Goal: Check status: Check status

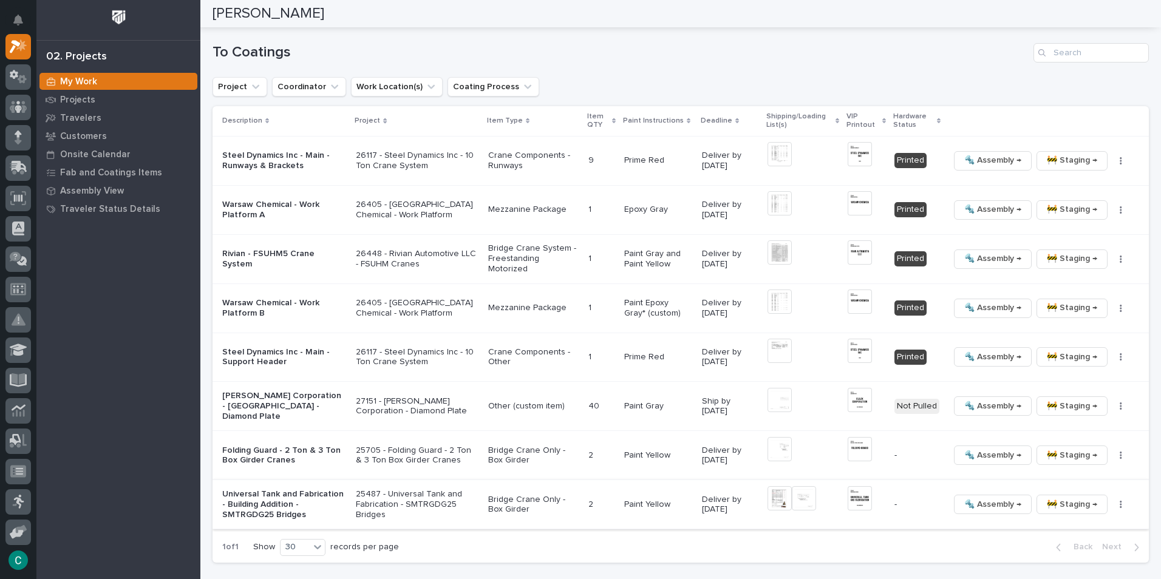
scroll to position [860, 0]
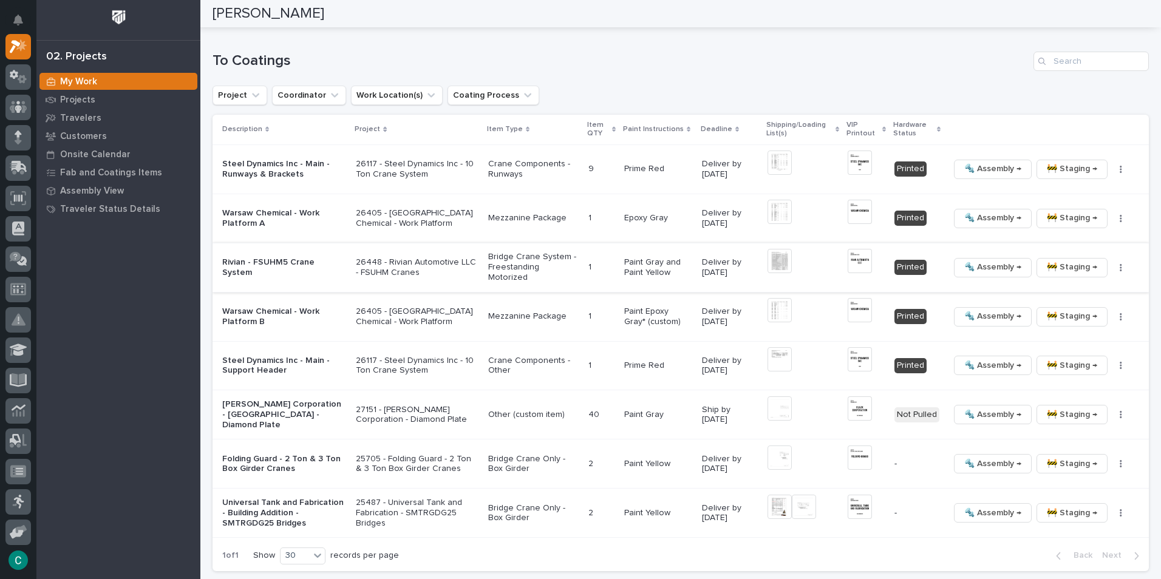
click at [1006, 271] on span "🔩 Assembly →" at bounding box center [992, 267] width 57 height 15
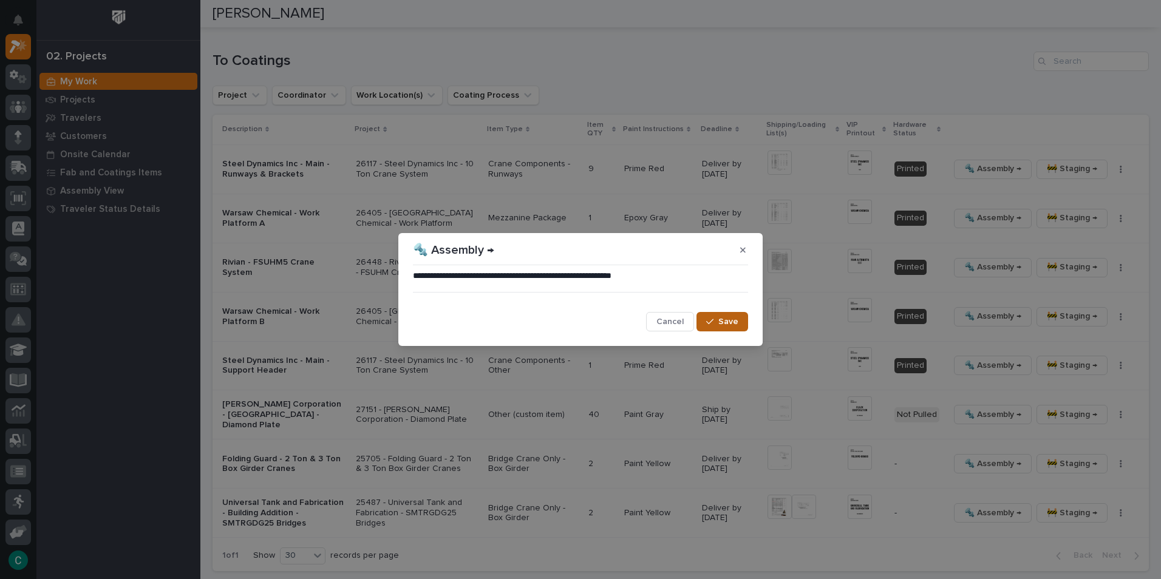
click at [729, 321] on span "Save" at bounding box center [728, 321] width 20 height 11
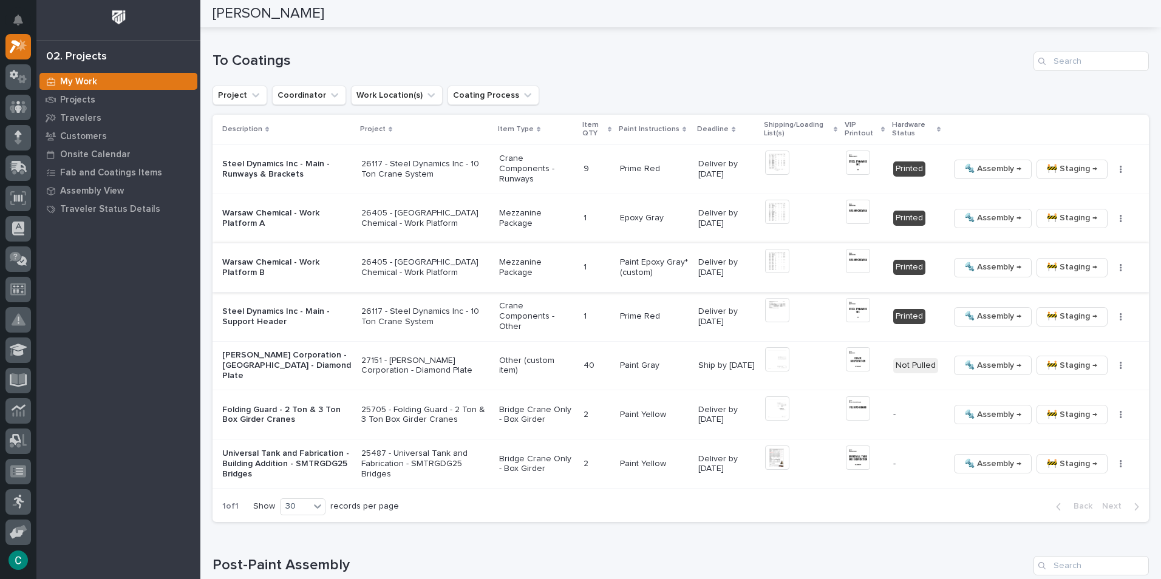
scroll to position [834, 0]
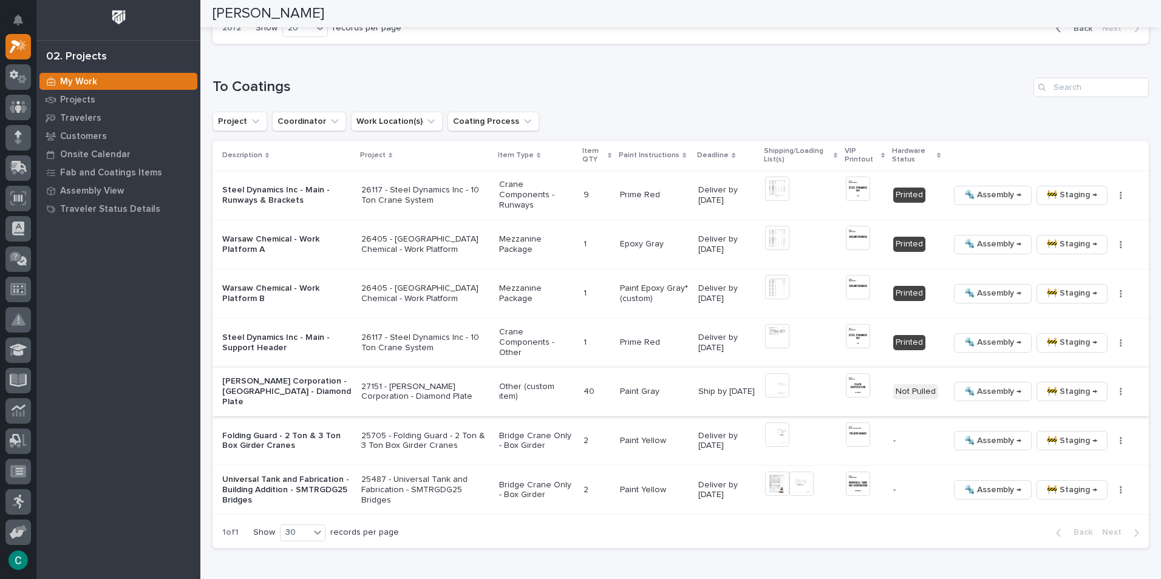
click at [1047, 392] on span "🚧 Staging →" at bounding box center [1072, 391] width 50 height 15
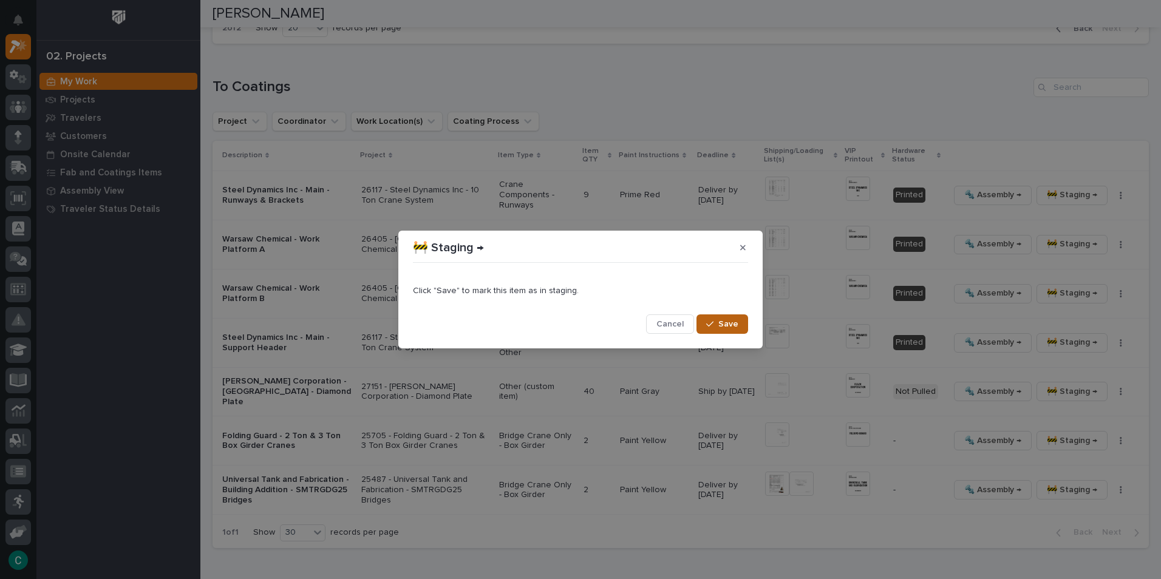
click at [738, 325] on button "Save" at bounding box center [722, 324] width 52 height 19
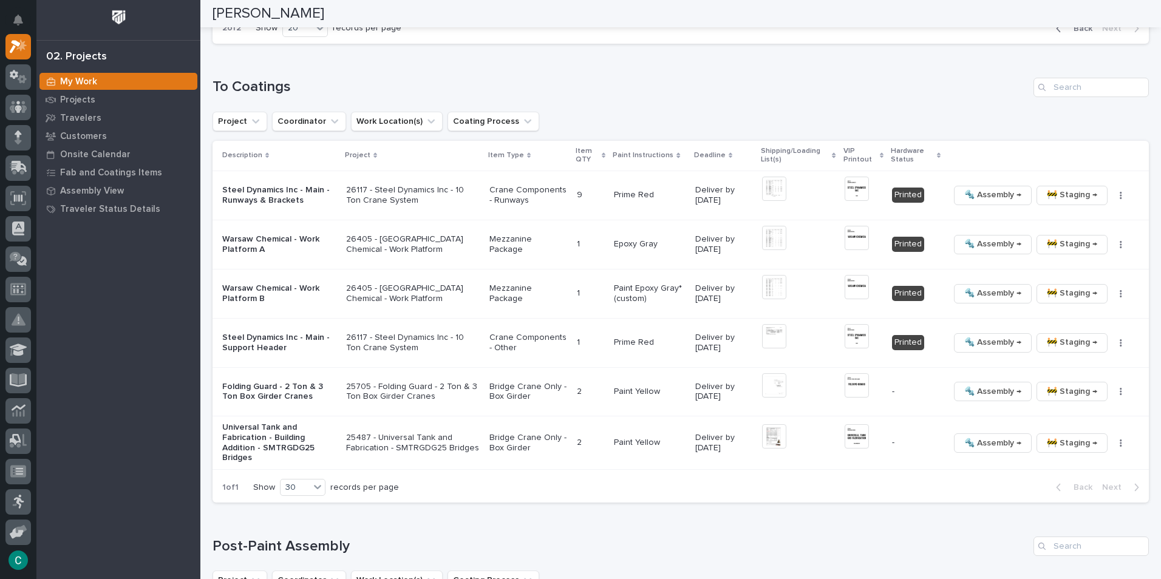
scroll to position [809, 0]
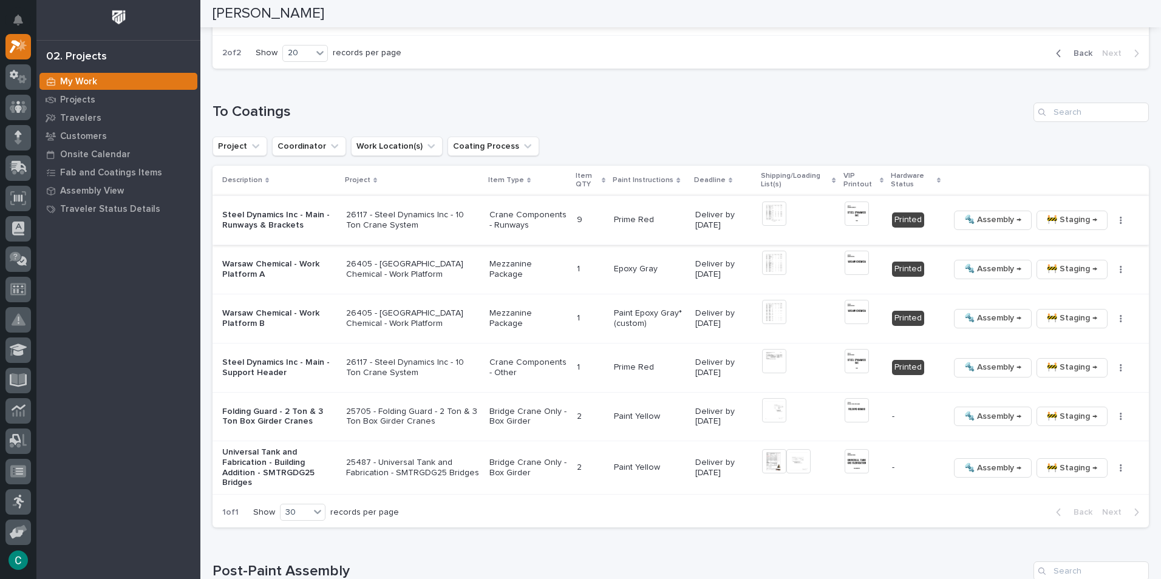
click at [766, 219] on img at bounding box center [774, 214] width 24 height 24
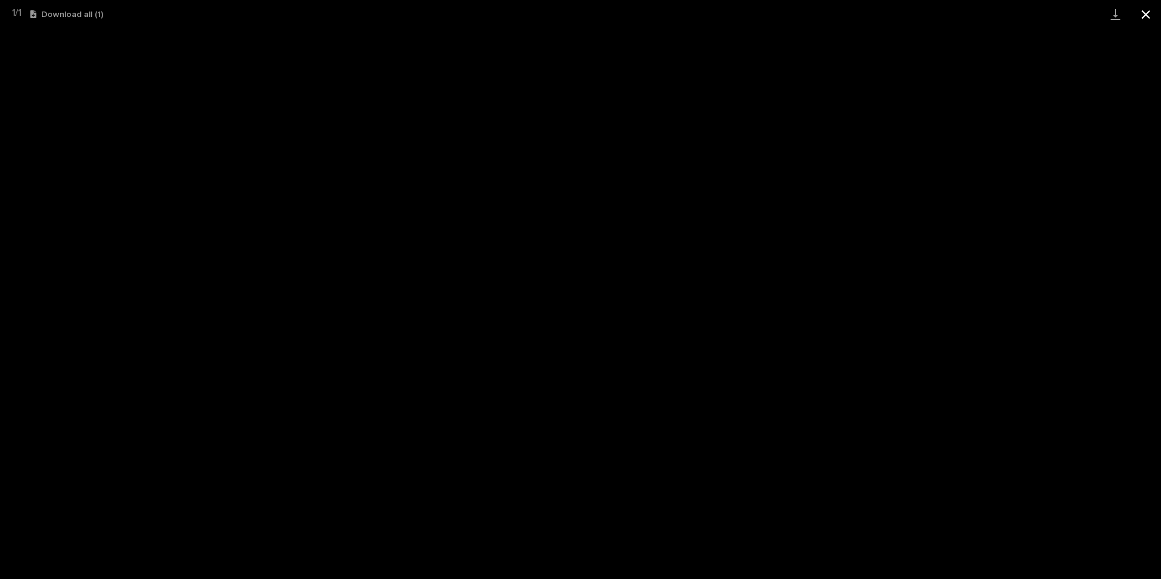
click at [1145, 9] on button "Close gallery" at bounding box center [1146, 14] width 30 height 29
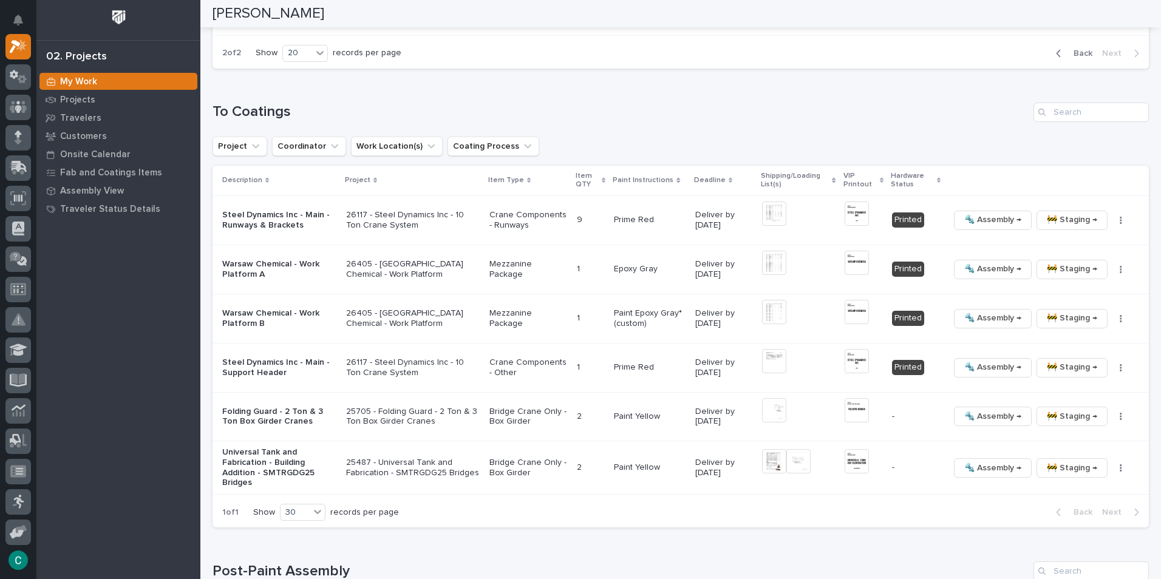
click at [282, 226] on p "Steel Dynamics Inc - Main - Runways & Brackets" at bounding box center [279, 220] width 114 height 21
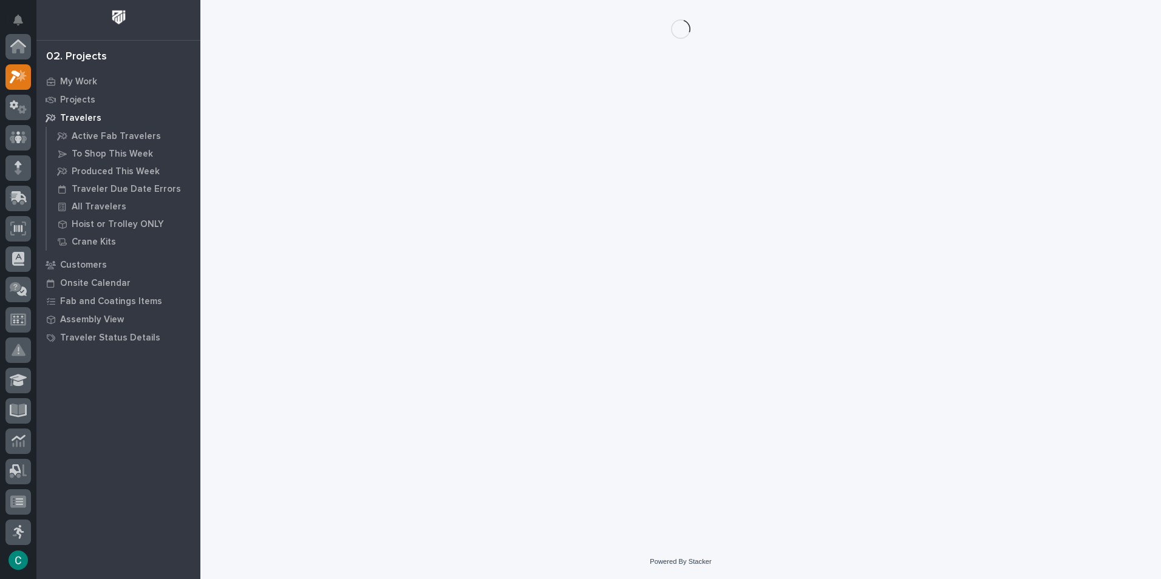
scroll to position [30, 0]
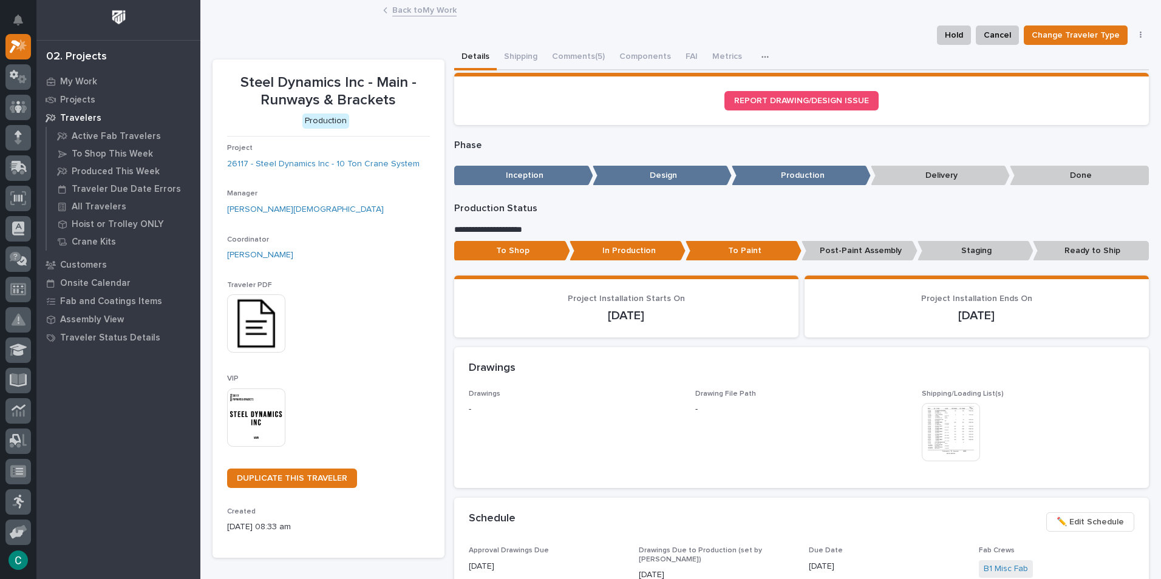
click at [966, 428] on img at bounding box center [951, 432] width 58 height 58
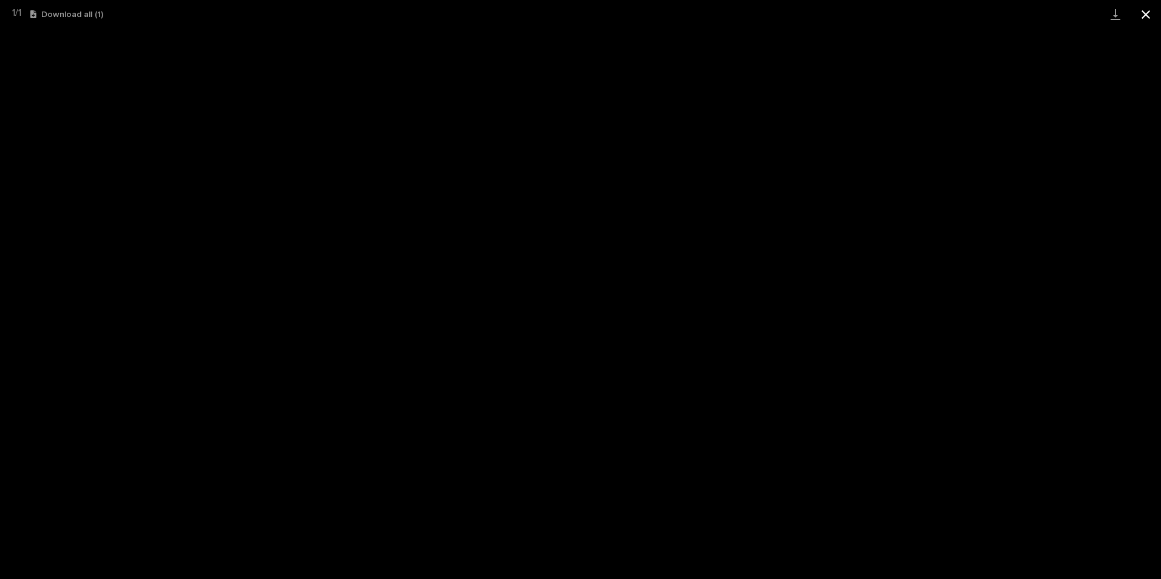
click at [1147, 11] on button "Close gallery" at bounding box center [1146, 14] width 30 height 29
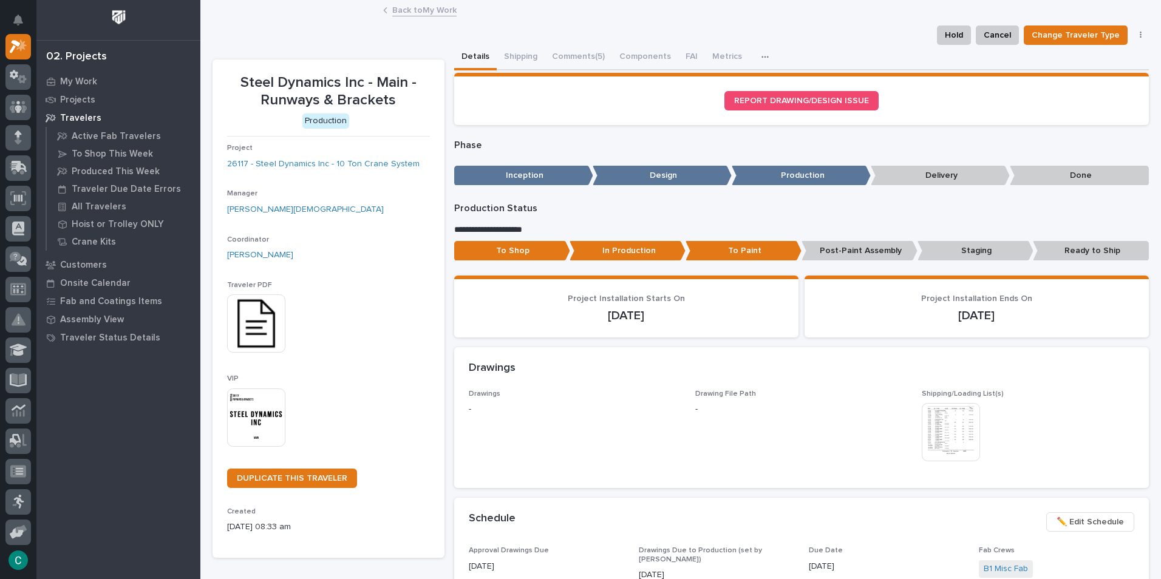
click at [953, 423] on img at bounding box center [951, 432] width 58 height 58
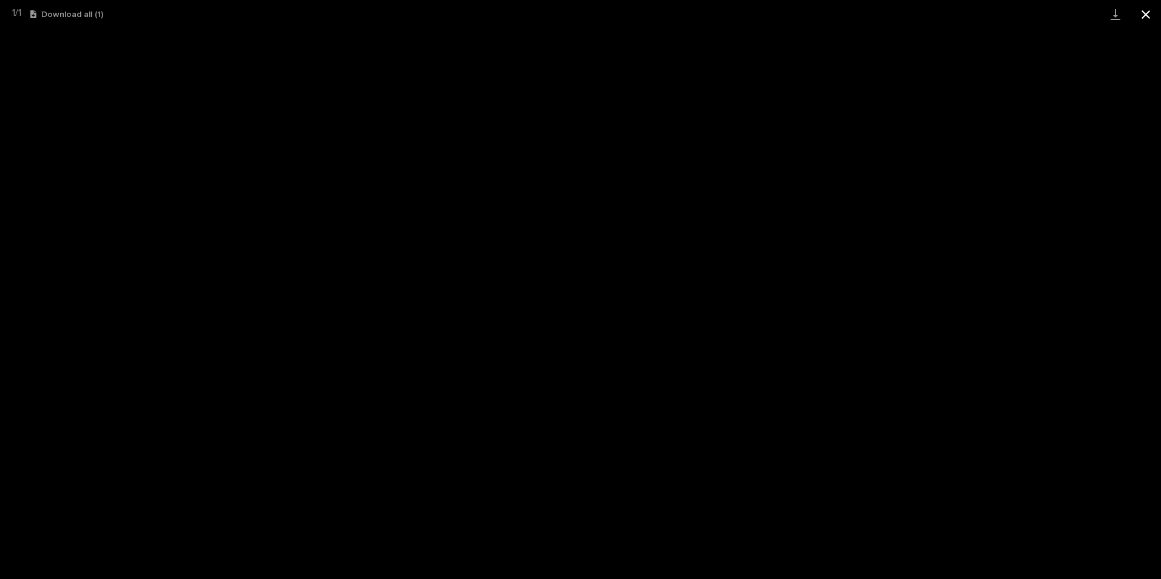
click at [1146, 12] on button "Close gallery" at bounding box center [1146, 14] width 30 height 29
